Goal: Task Accomplishment & Management: Use online tool/utility

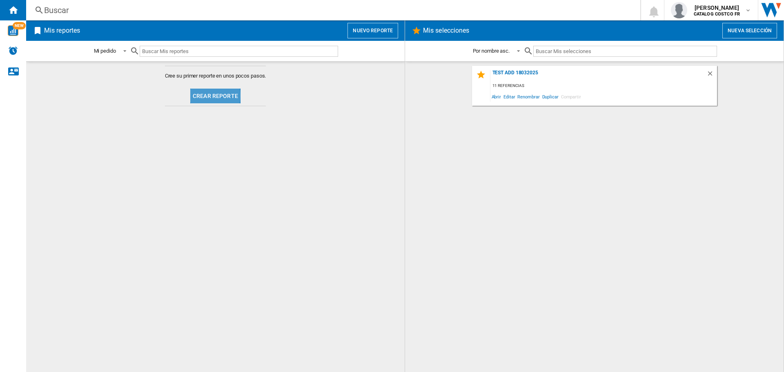
click at [191, 96] on button "Crear reporte" at bounding box center [215, 96] width 50 height 15
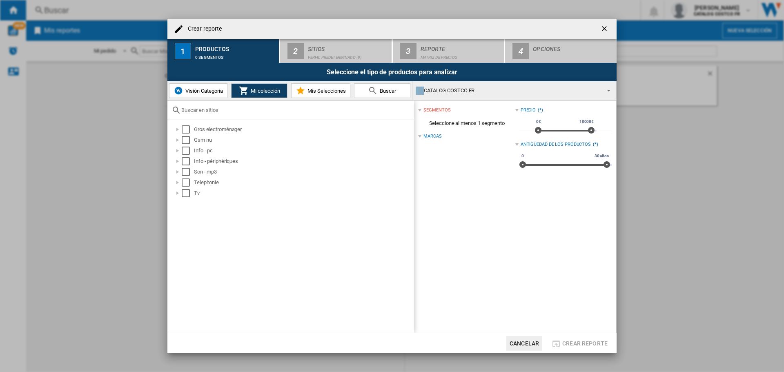
click at [194, 95] on button "Visión Categoría" at bounding box center [198, 90] width 58 height 15
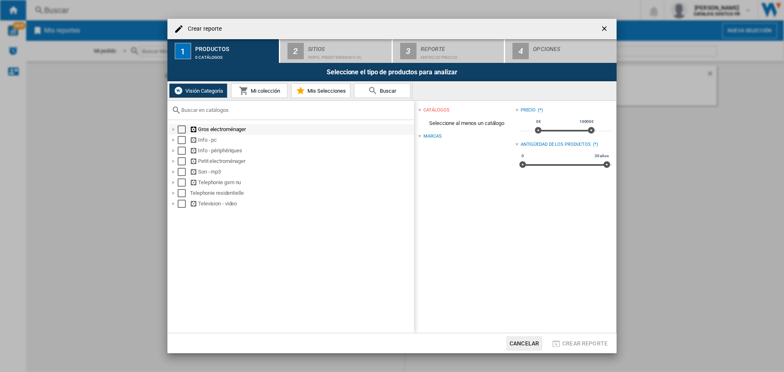
click at [200, 131] on div "Gros electroménager" at bounding box center [301, 129] width 223 height 8
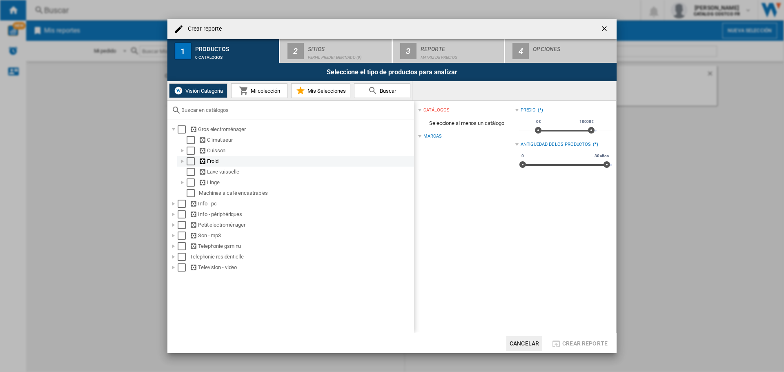
click at [204, 160] on ng-md-icon at bounding box center [203, 162] width 8 height 8
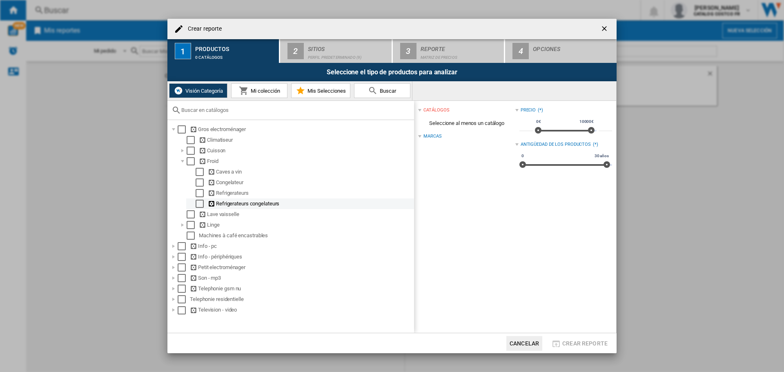
click at [210, 202] on ng-md-icon at bounding box center [212, 204] width 8 height 8
click at [197, 204] on div "Select" at bounding box center [199, 204] width 8 height 8
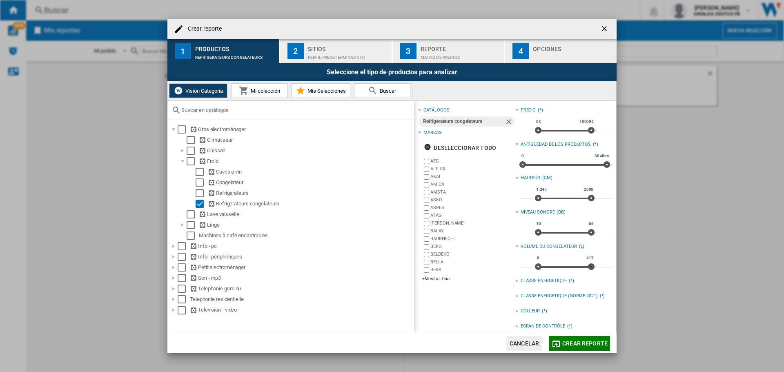
click at [592, 267] on div "8 417 8 417" at bounding box center [566, 267] width 62 height 2
type input "***"
drag, startPoint x: 588, startPoint y: 269, endPoint x: 579, endPoint y: 266, distance: 9.6
click at [579, 266] on span at bounding box center [581, 266] width 7 height 7
click at [583, 346] on span "Crear reporte" at bounding box center [584, 343] width 45 height 7
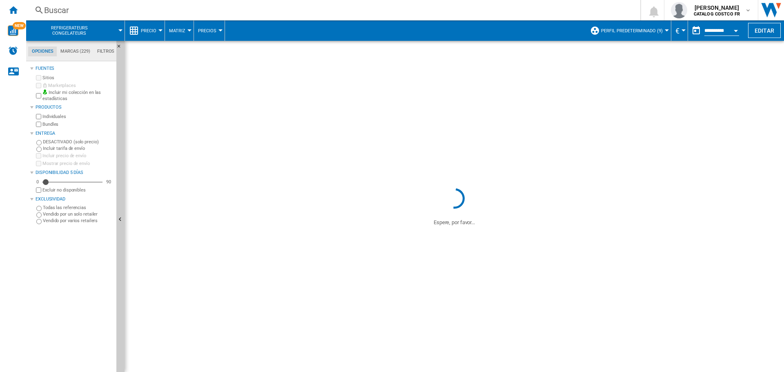
click at [98, 48] on md-tab-item "Filtros" at bounding box center [105, 52] width 24 height 10
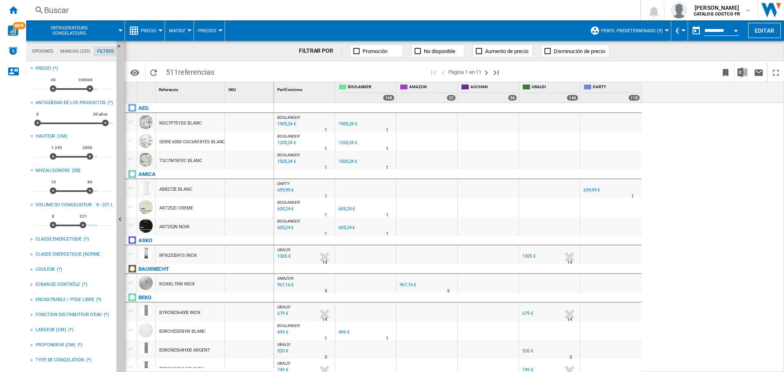
scroll to position [122, 0]
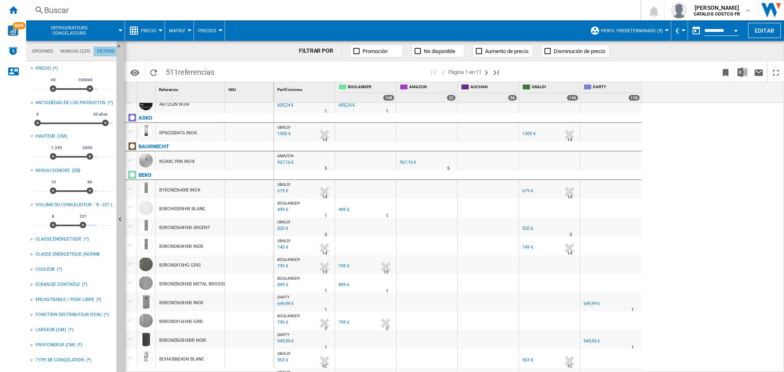
click at [103, 54] on md-tab-item "Filtros" at bounding box center [105, 52] width 24 height 10
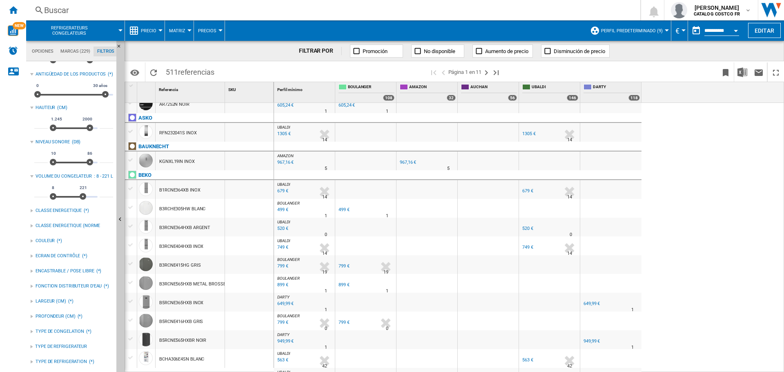
scroll to position [43, 0]
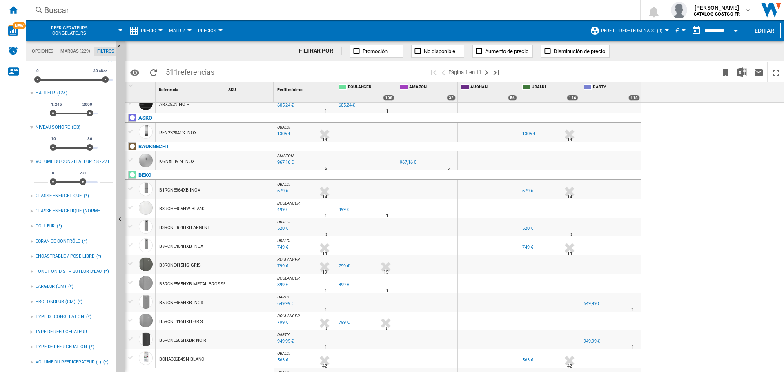
click at [32, 362] on div at bounding box center [31, 361] width 3 height 3
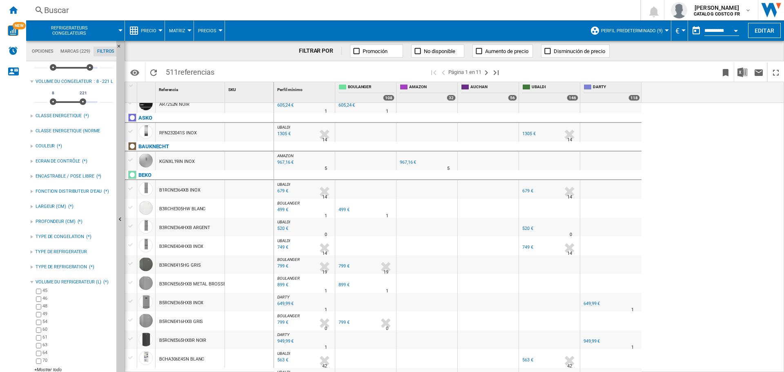
scroll to position [126, 0]
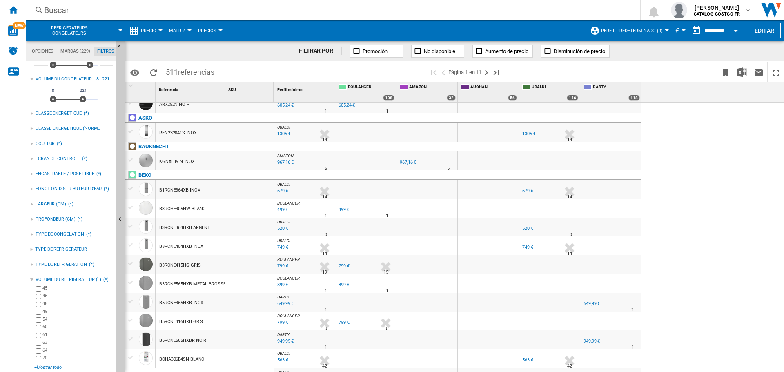
click at [43, 367] on div "+Mostrar todo" at bounding box center [73, 367] width 79 height 6
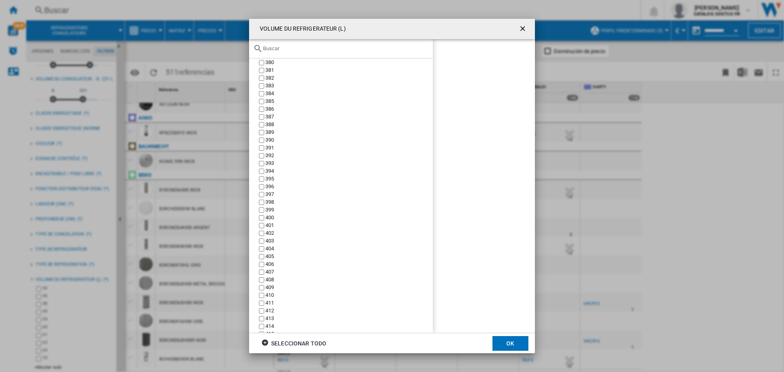
scroll to position [2571, 0]
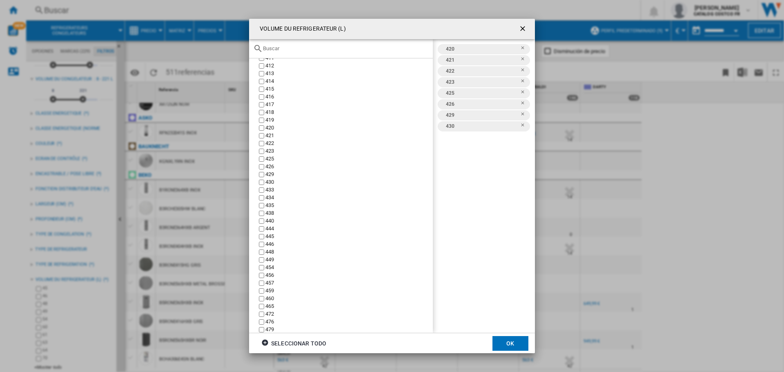
click at [513, 340] on button "OK" at bounding box center [510, 343] width 36 height 15
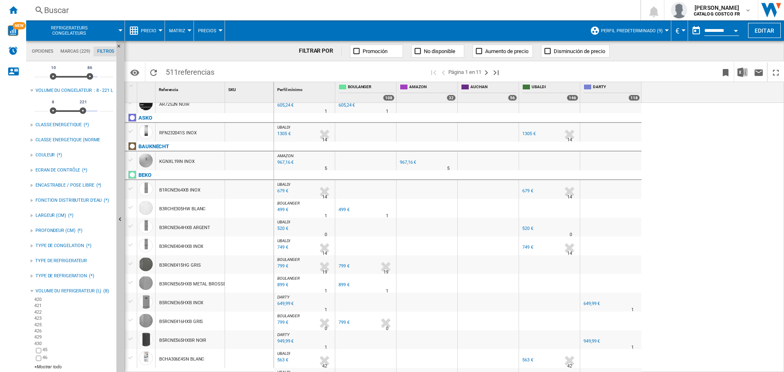
scroll to position [126, 0]
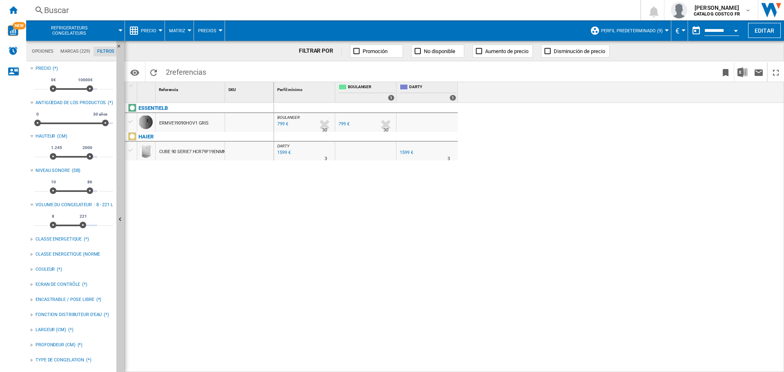
click at [281, 152] on div "1599 €" at bounding box center [283, 153] width 14 height 8
